Goal: Obtain resource: Download file/media

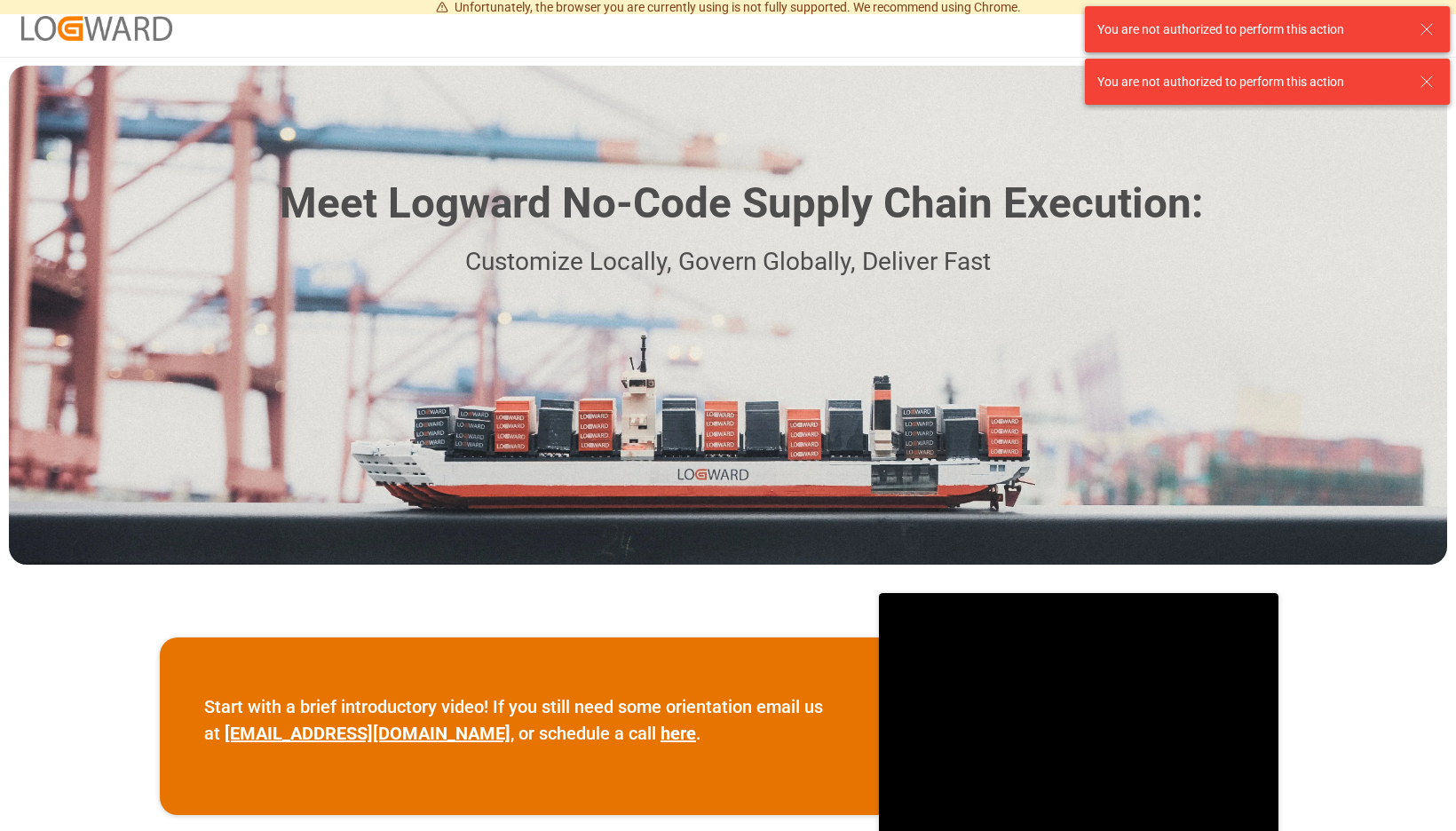
click at [1423, 26] on line at bounding box center [1427, 29] width 11 height 11
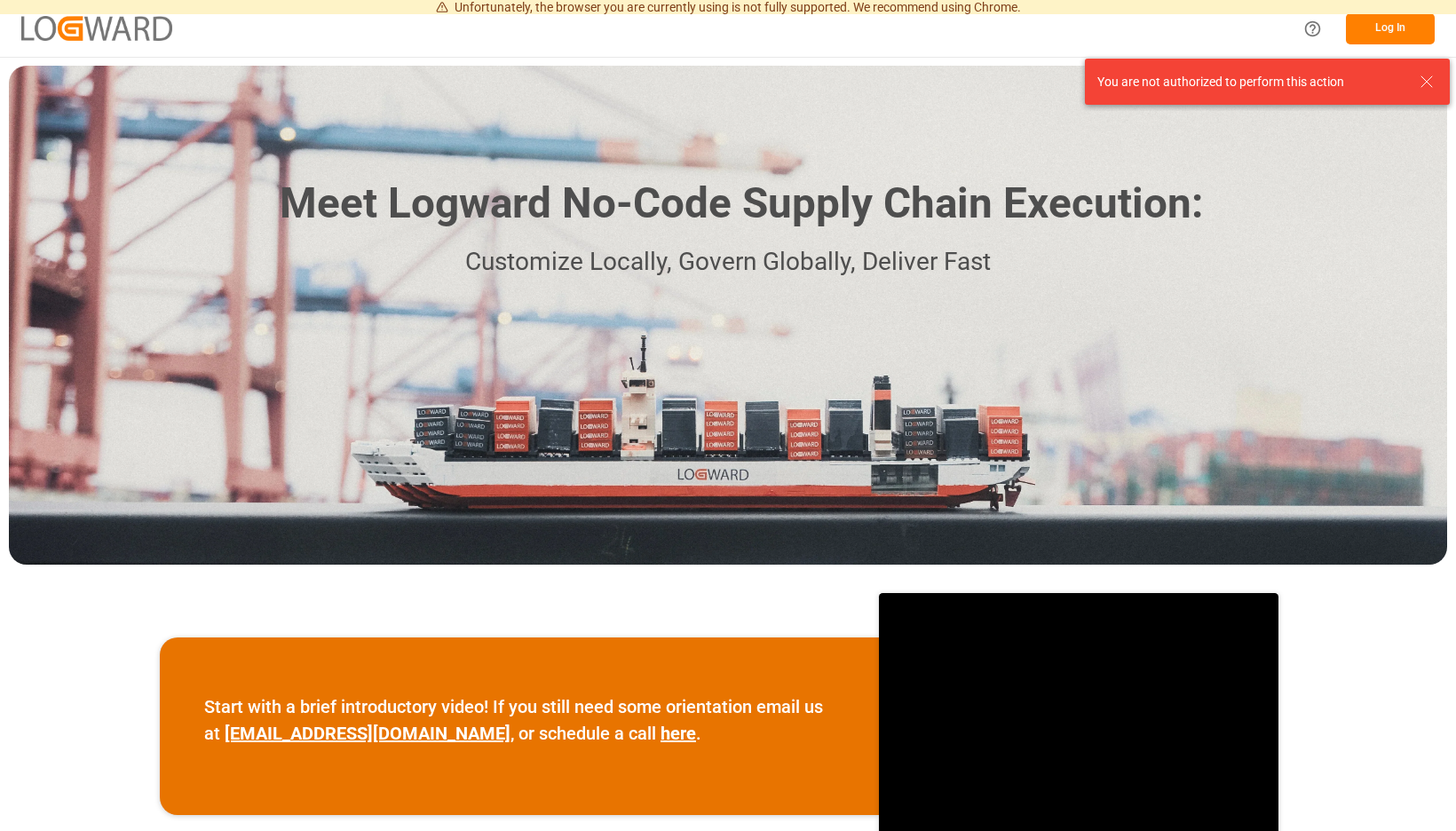
click at [1423, 26] on div "You are not authorized to perform this action You are not authorized to perform…" at bounding box center [1267, 55] width 377 height 111
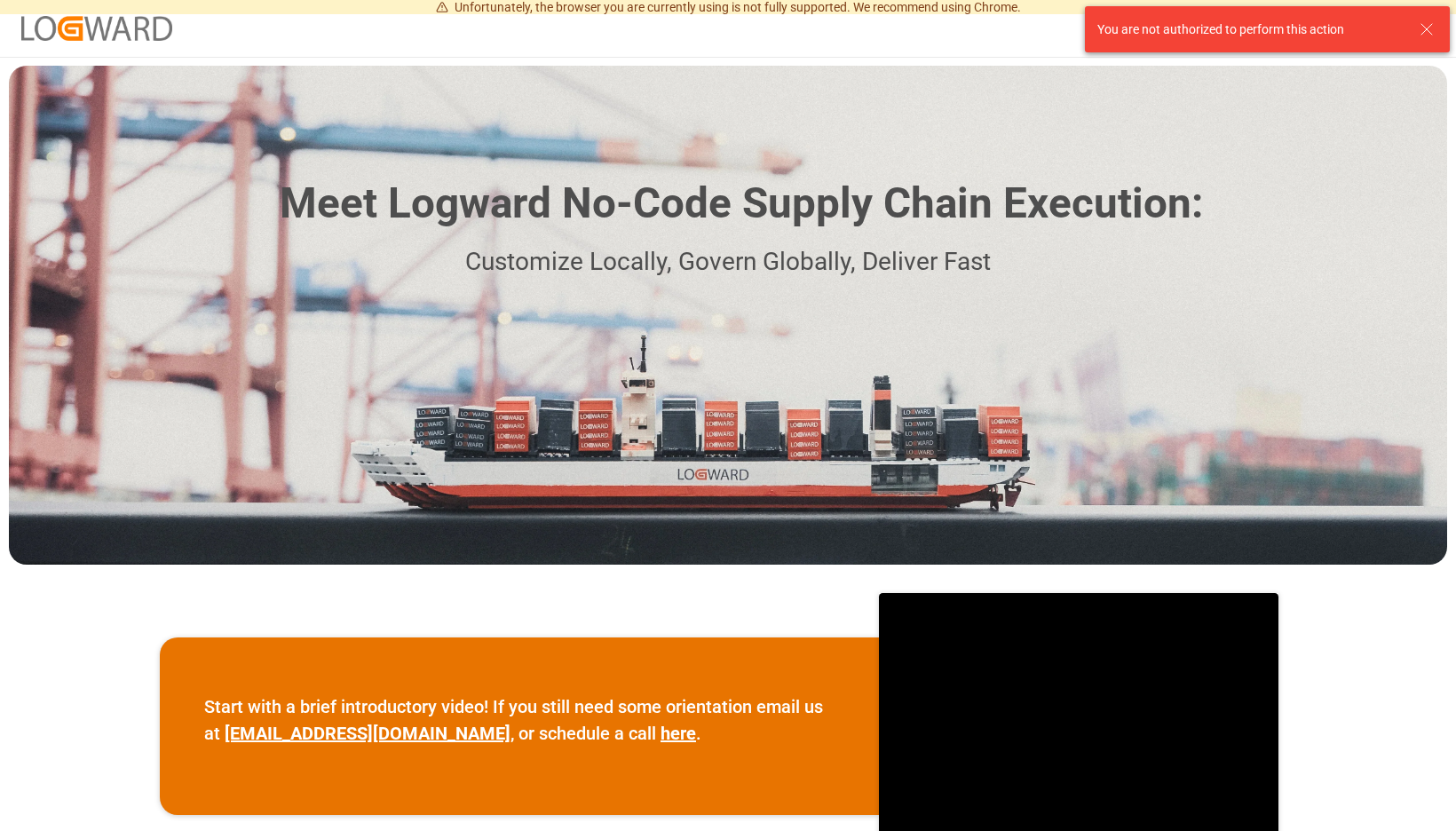
click at [1423, 26] on line at bounding box center [1427, 29] width 11 height 11
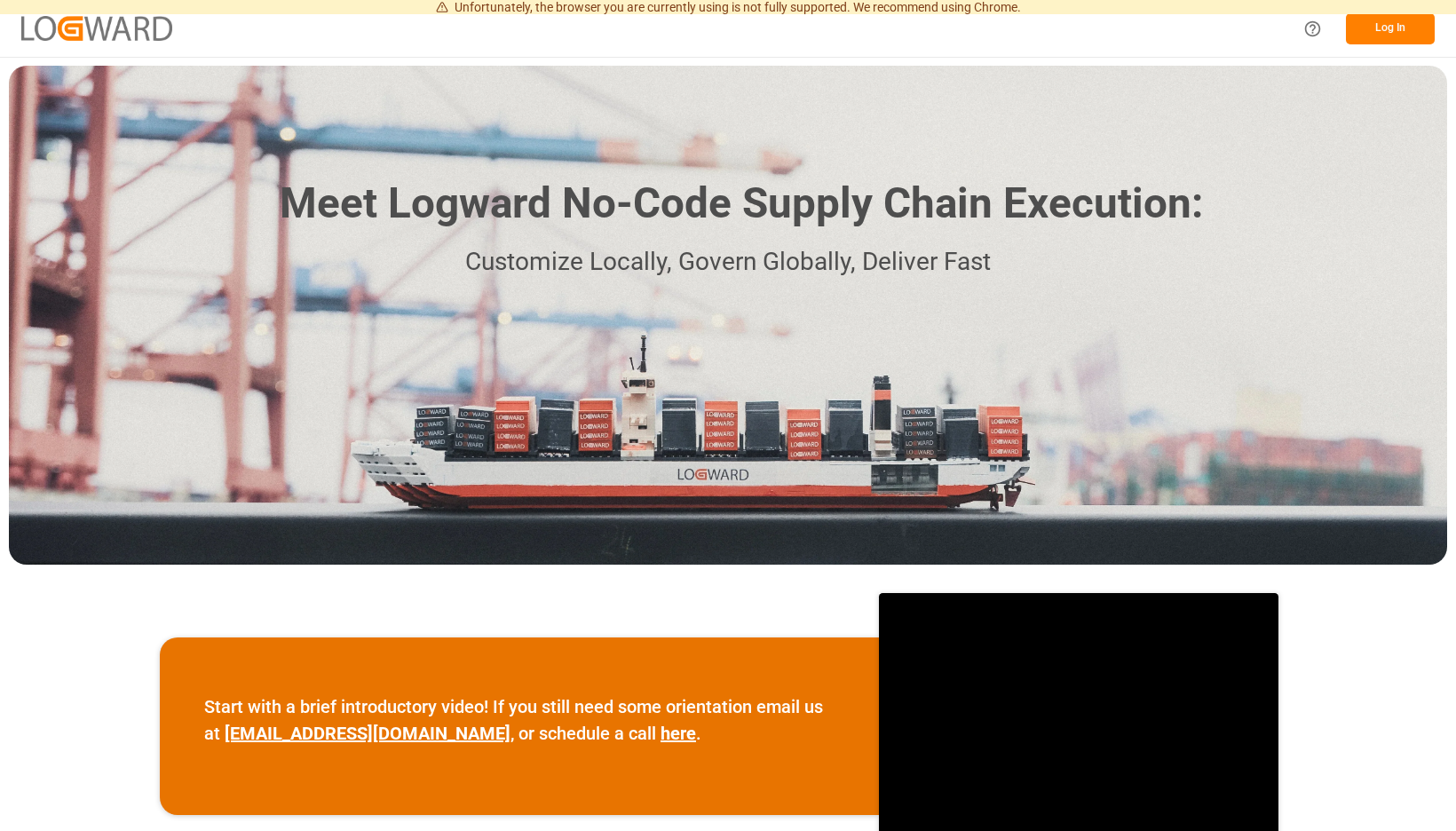
click at [1422, 25] on button "Log In" at bounding box center [1391, 29] width 89 height 31
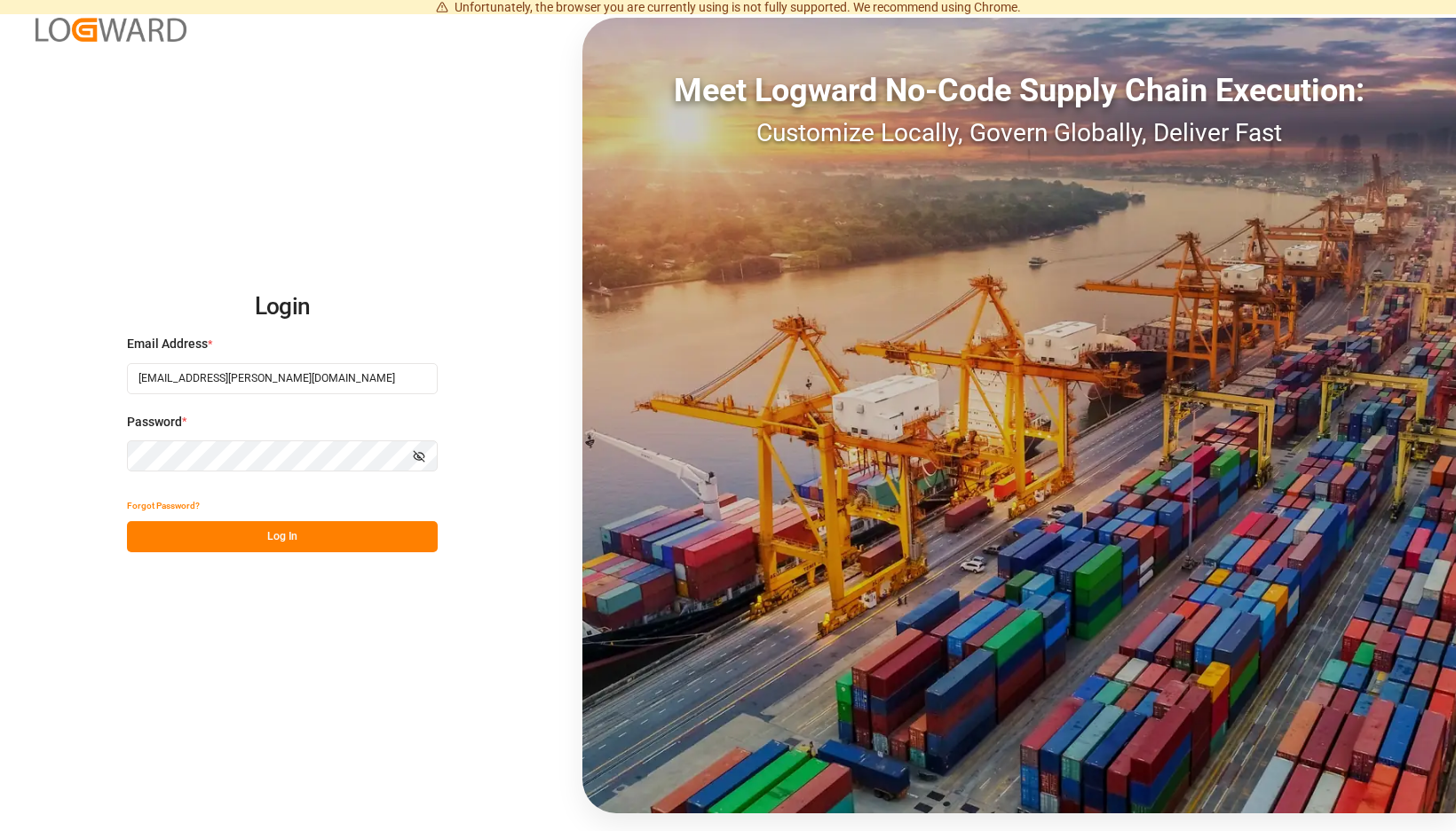
click at [424, 532] on button "Log In" at bounding box center [282, 536] width 310 height 31
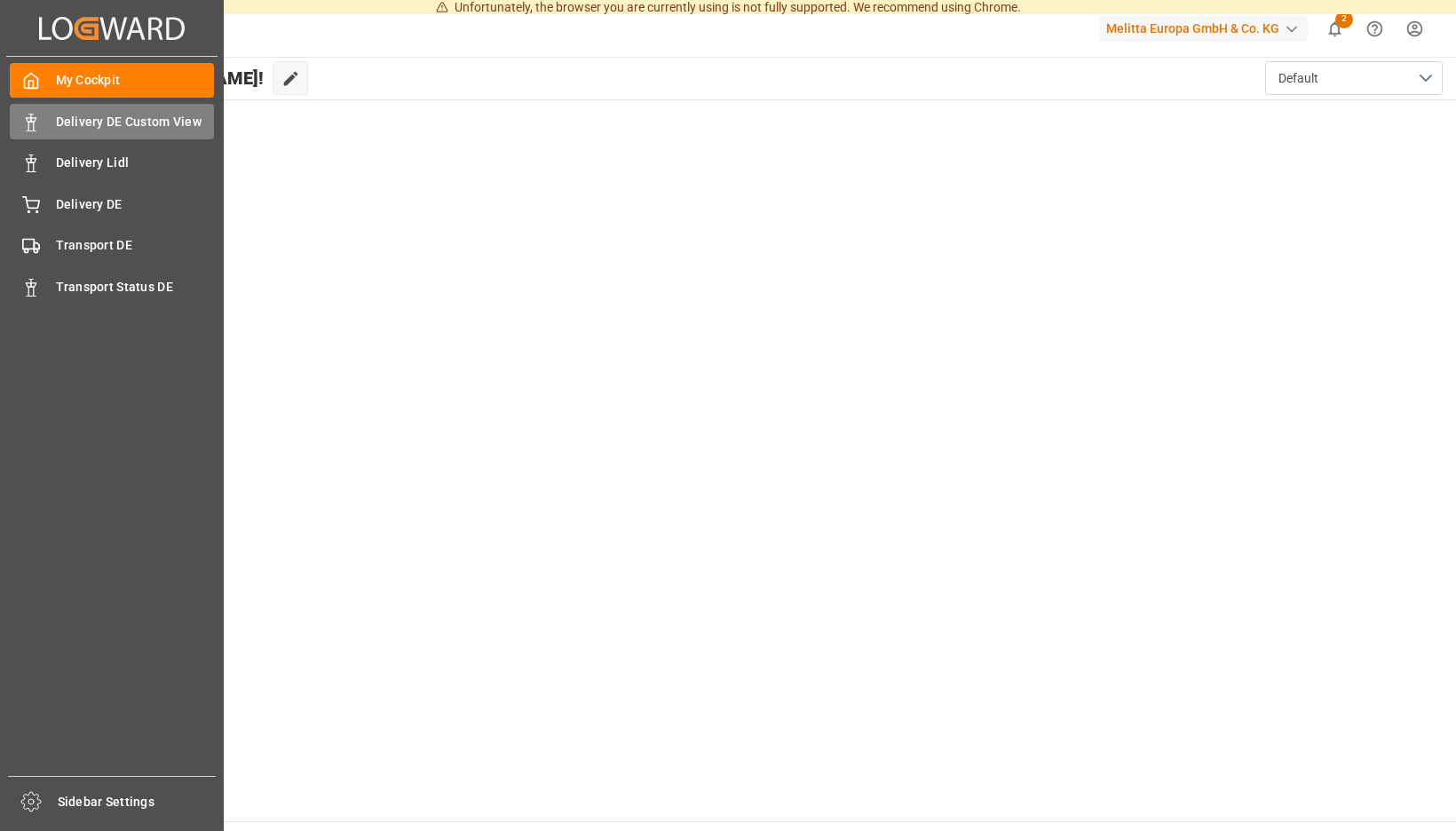
click at [20, 127] on div at bounding box center [25, 121] width 30 height 19
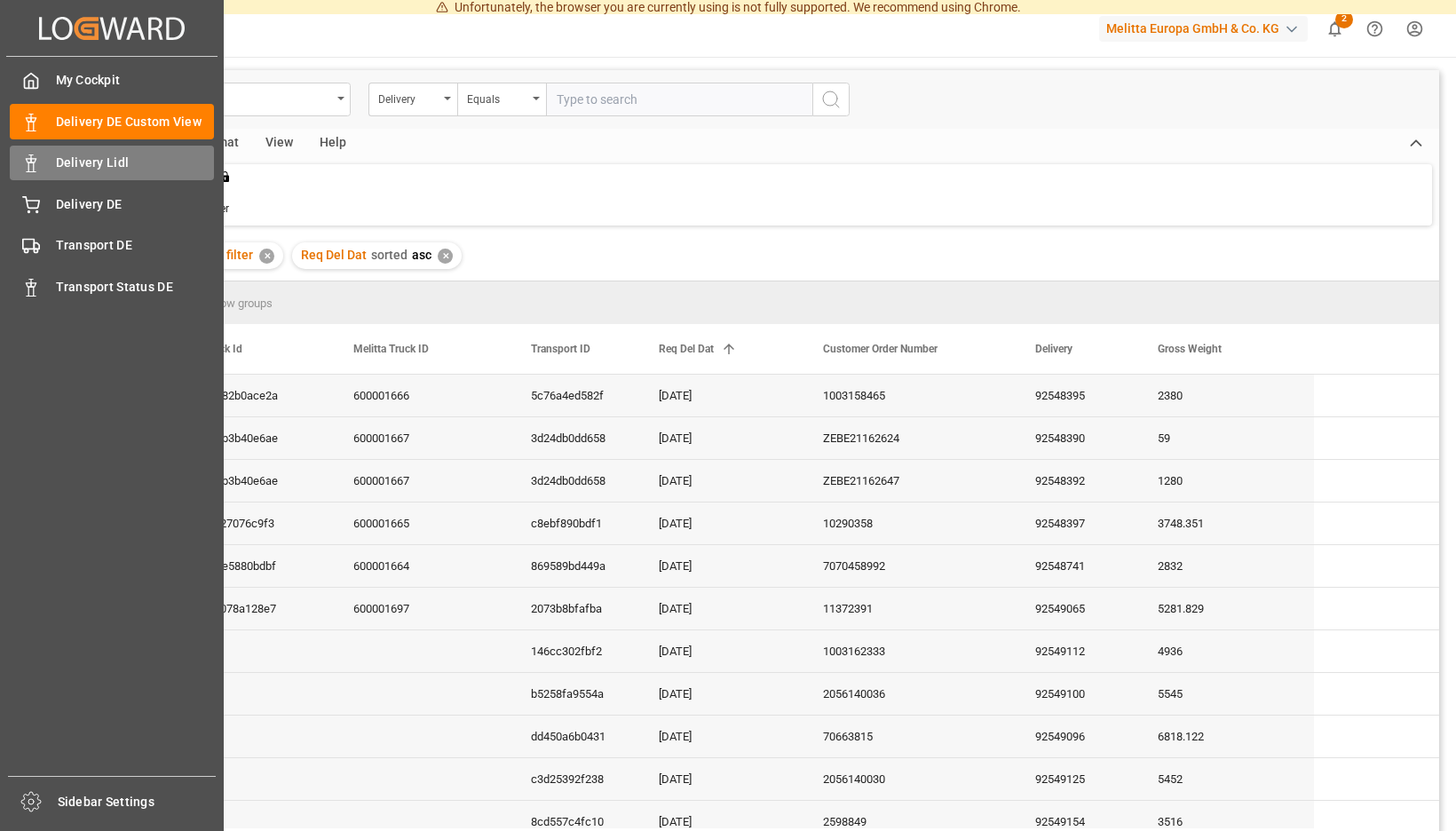
click at [37, 163] on icon at bounding box center [31, 163] width 18 height 18
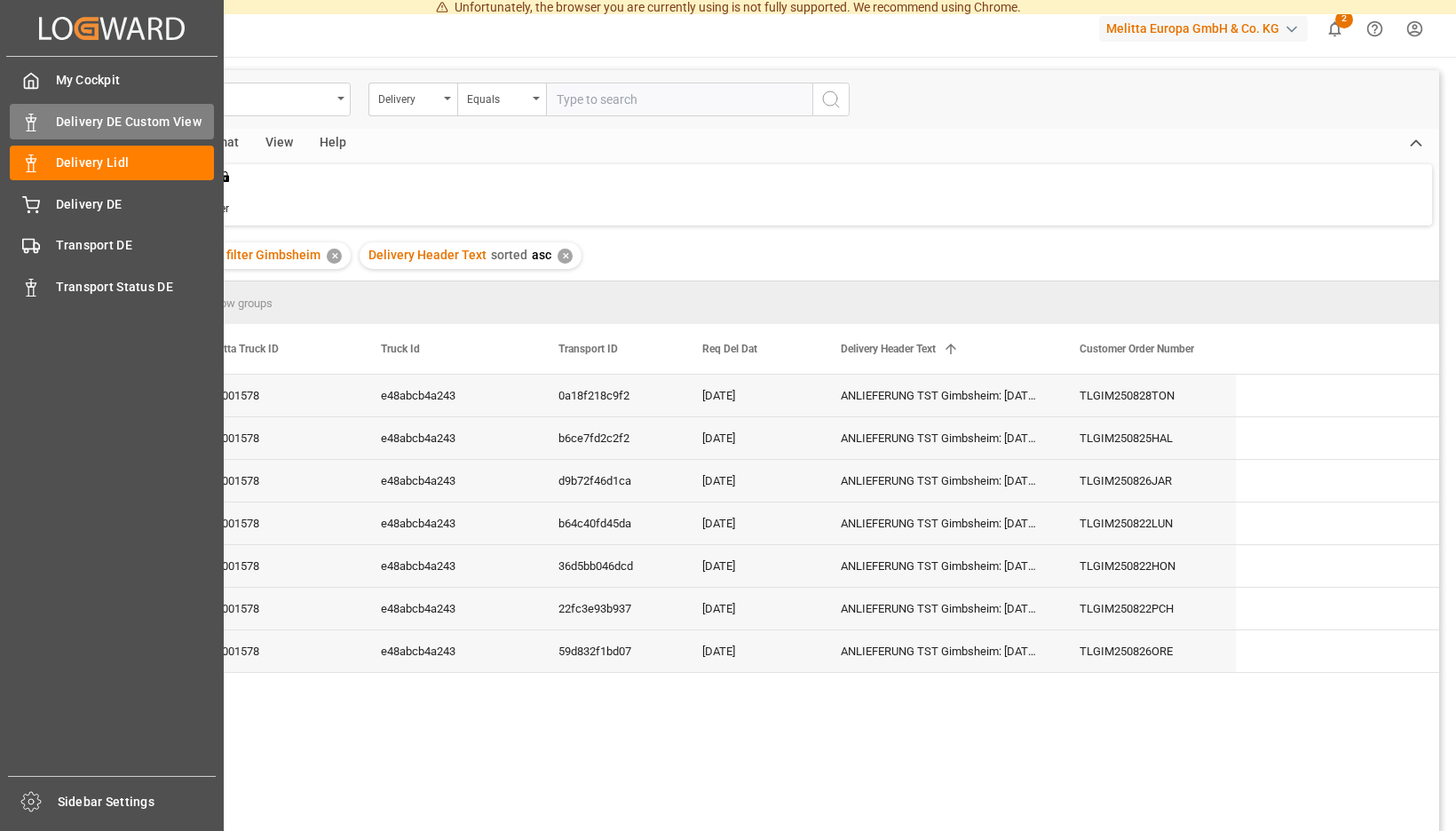
click at [44, 133] on div "Delivery DE Custom View Delivery DE Custom View" at bounding box center [112, 120] width 204 height 35
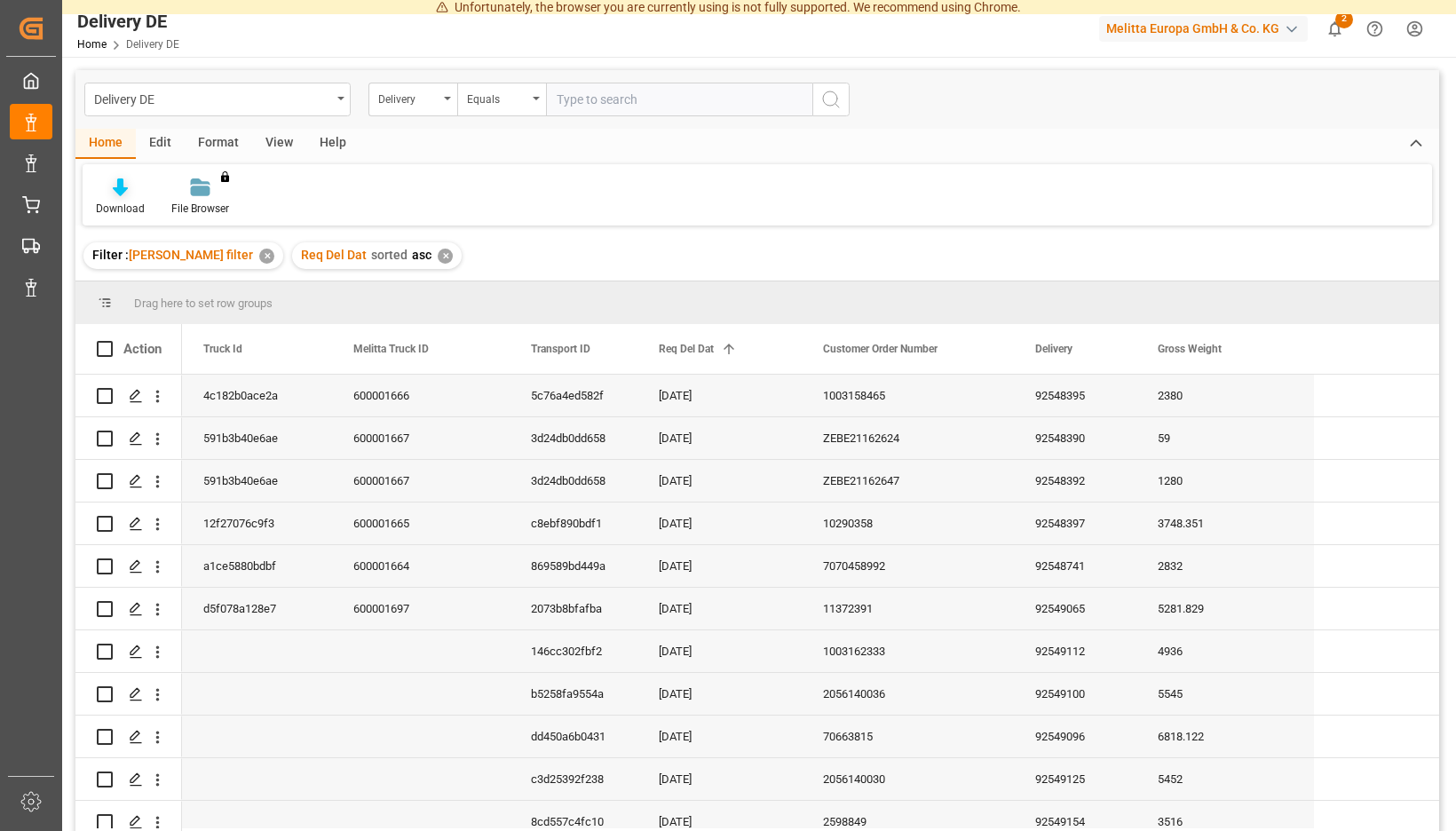
click at [128, 194] on icon at bounding box center [120, 187] width 15 height 18
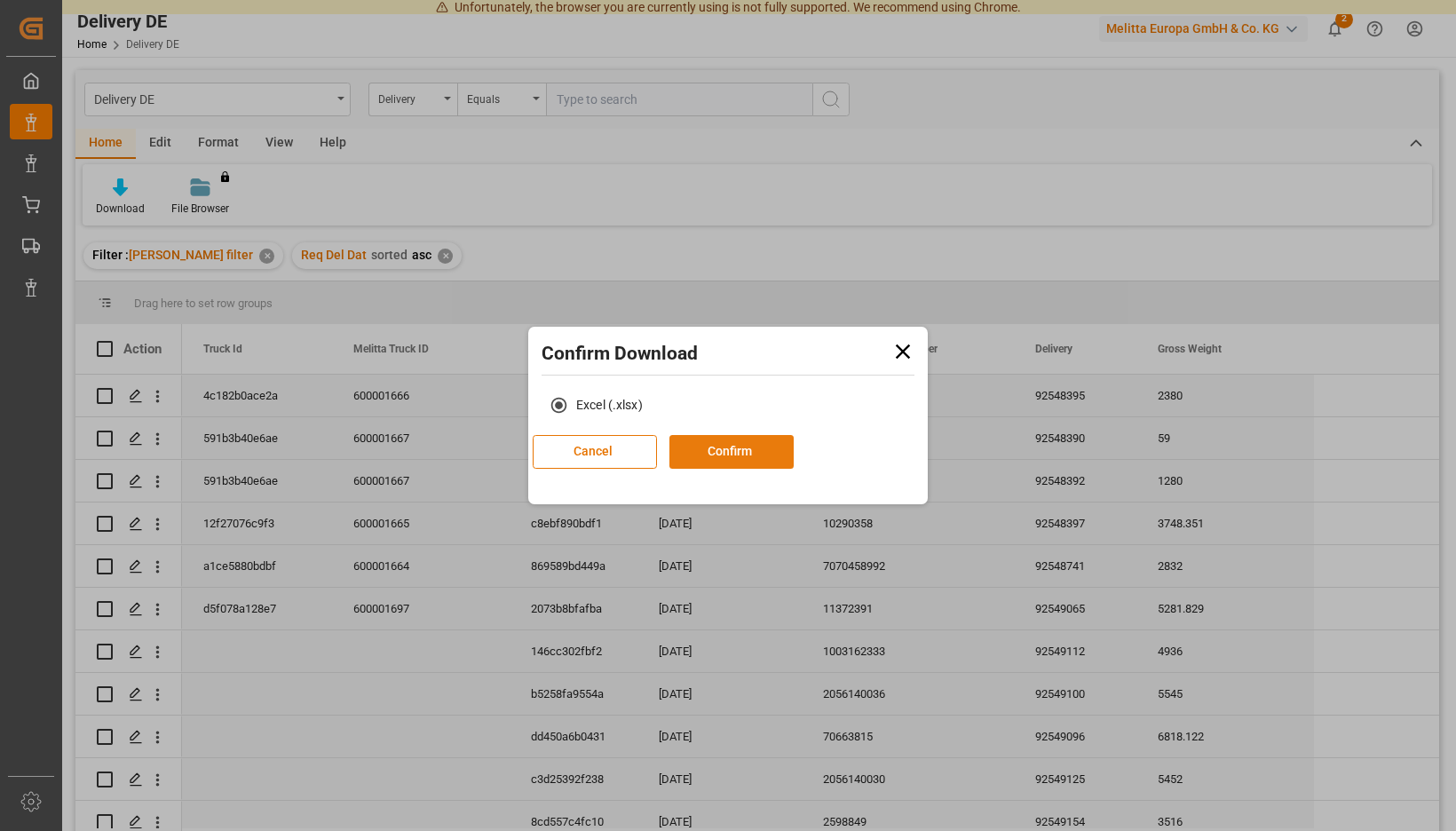
click at [765, 454] on button "Confirm" at bounding box center [731, 452] width 124 height 34
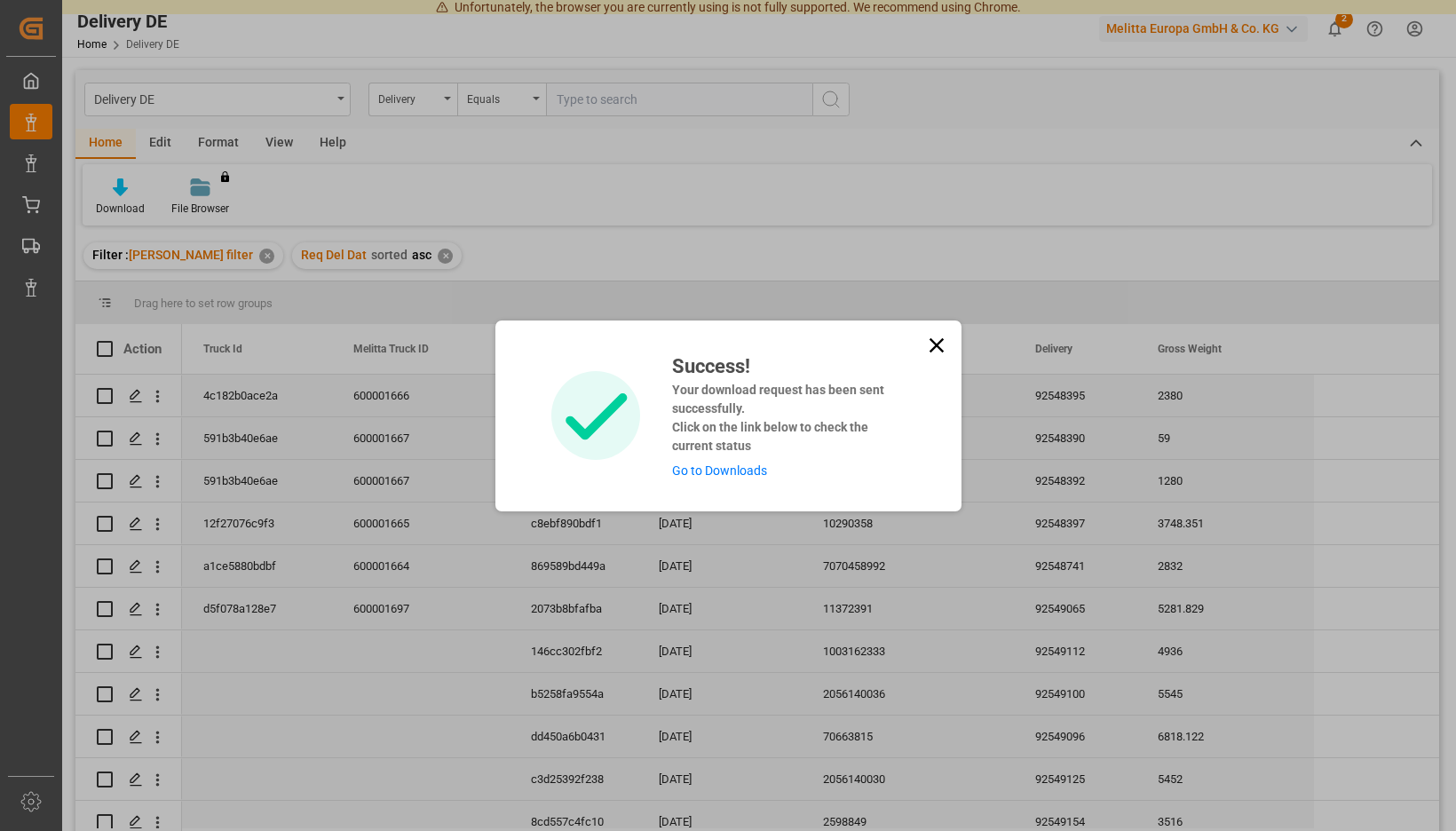
click at [753, 463] on link "Go to Downloads" at bounding box center [719, 470] width 95 height 14
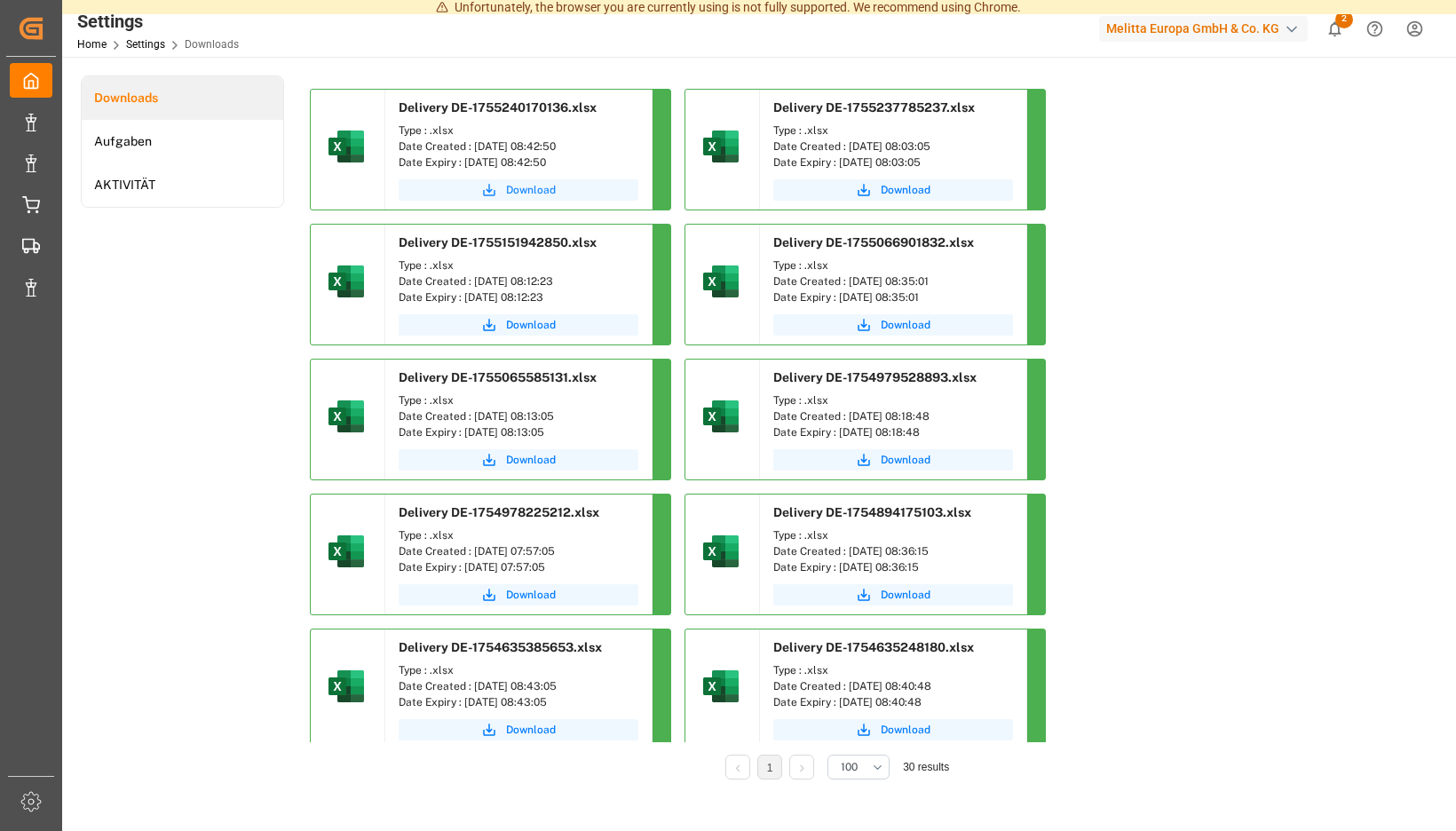
click at [556, 191] on span "Download" at bounding box center [531, 190] width 50 height 16
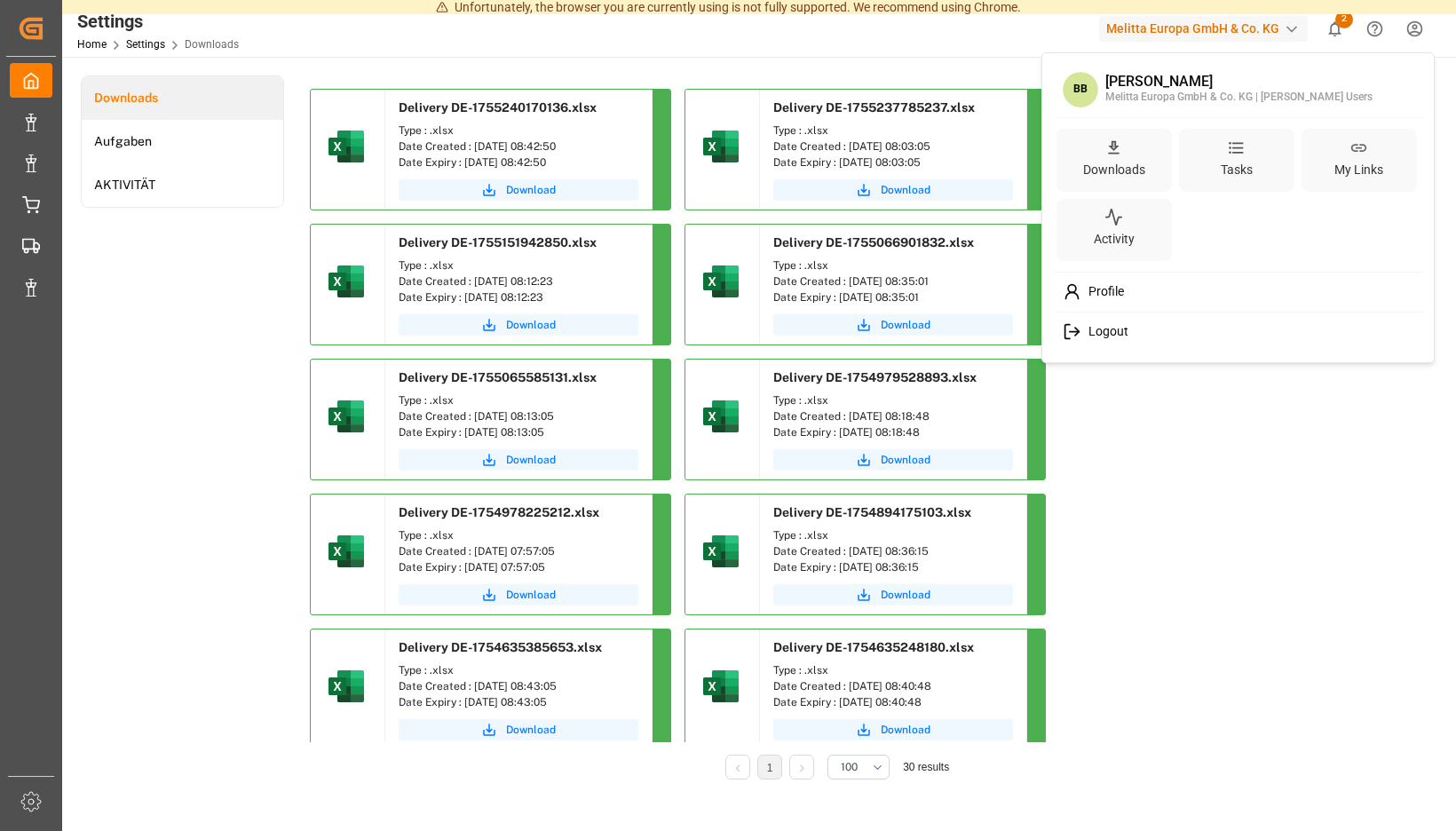
click at [1117, 331] on span "Logout" at bounding box center [1104, 332] width 47 height 16
